Goal: Go to known website: Go to known website

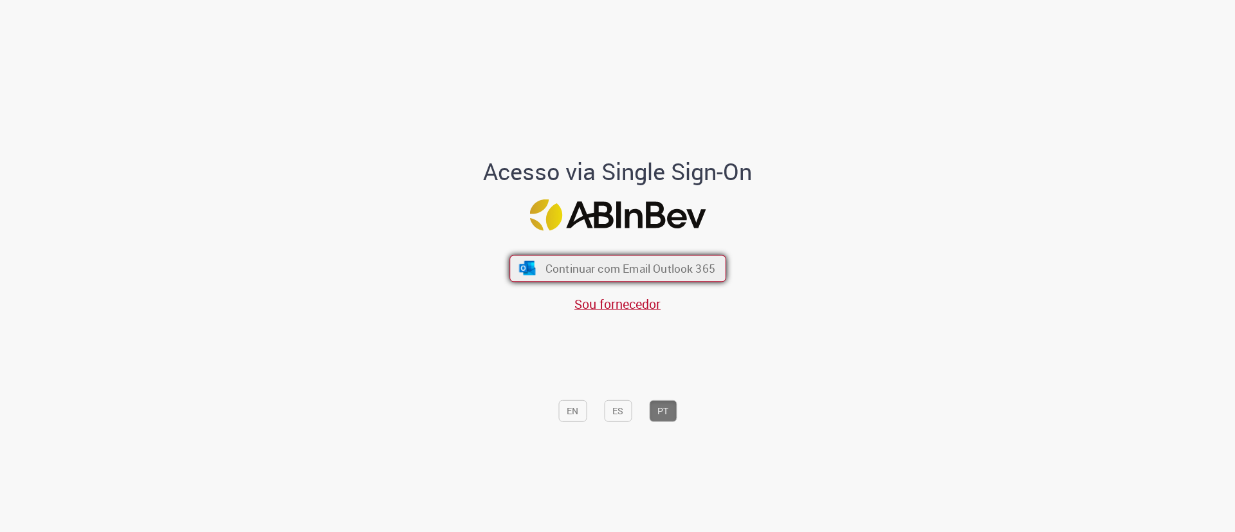
click at [590, 275] on span "Continuar com Email Outlook 365" at bounding box center [630, 268] width 170 height 15
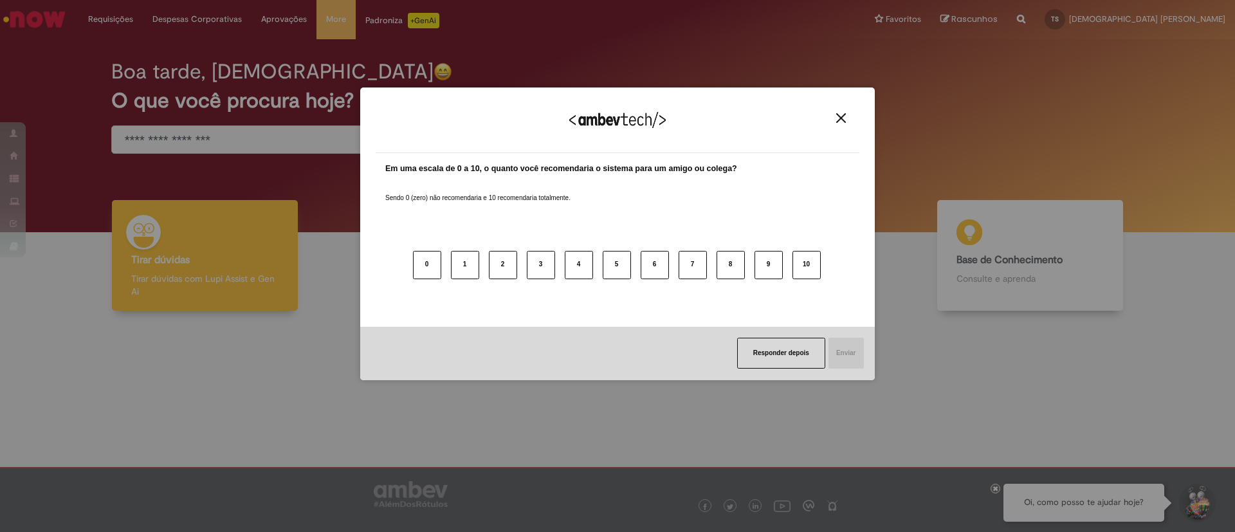
click at [839, 114] on img "Close" at bounding box center [841, 118] width 10 height 10
click at [991, 484] on div "Agradecemos seu feedback! Em uma escala de 0 a 10, o quanto você recomendaria o…" at bounding box center [617, 266] width 1235 height 532
click at [844, 115] on img "Close" at bounding box center [841, 118] width 10 height 10
